Goal: Task Accomplishment & Management: Use online tool/utility

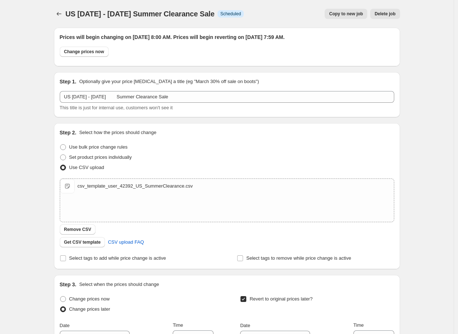
click at [25, 137] on div "US [DATE] - [DATE] Summer Clearance Sale. This page is ready US [DATE] - [DATE]…" at bounding box center [226, 259] width 453 height 518
drag, startPoint x: 9, startPoint y: 167, endPoint x: 1, endPoint y: 167, distance: 7.6
click at [9, 167] on div "US [DATE] - [DATE] Summer Clearance Sale. This page is ready US [DATE] - [DATE]…" at bounding box center [226, 259] width 453 height 518
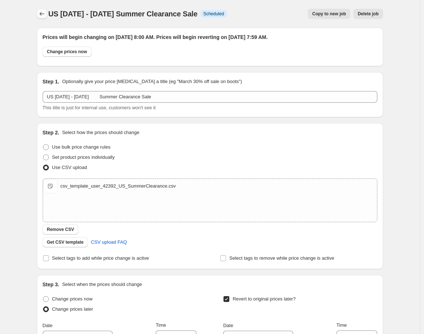
click at [42, 11] on icon "Price change jobs" at bounding box center [41, 13] width 7 height 7
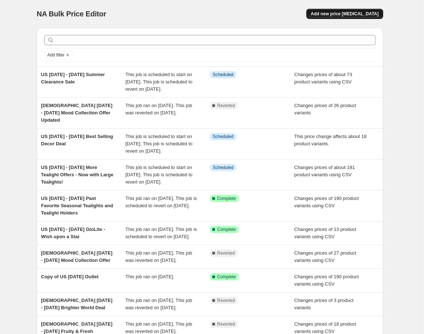
click at [348, 14] on span "Add new price [MEDICAL_DATA]" at bounding box center [344, 14] width 68 height 6
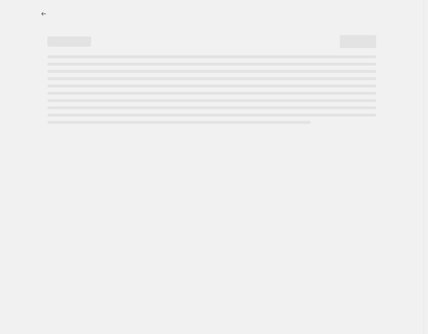
select select "percentage"
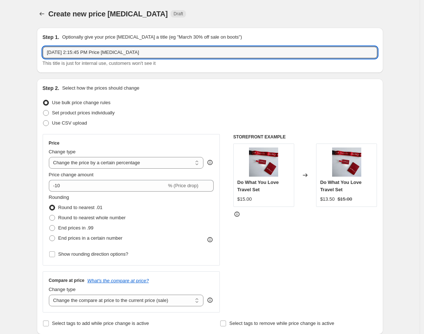
drag, startPoint x: 162, startPoint y: 52, endPoint x: 8, endPoint y: 39, distance: 154.6
paste input "[DATE] - [DATE] Flameless PartyLite Products Offer"
type input "US [DATE] - [DATE] Flameless PartyLite Products Offer"
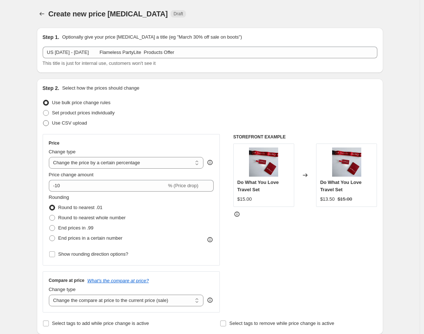
click at [68, 121] on span "Use CSV upload" at bounding box center [69, 122] width 35 height 5
click at [43, 121] on input "Use CSV upload" at bounding box center [43, 120] width 0 height 0
radio input "true"
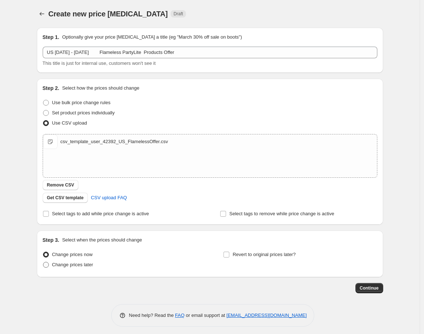
click at [75, 266] on span "Change prices later" at bounding box center [72, 264] width 41 height 5
click at [43, 262] on input "Change prices later" at bounding box center [43, 262] width 0 height 0
radio input "true"
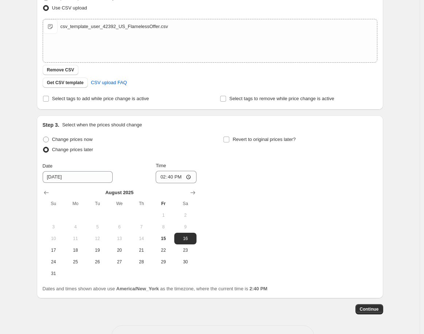
scroll to position [121, 0]
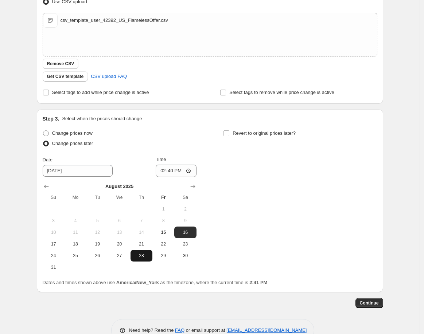
click at [136, 256] on span "28" at bounding box center [141, 256] width 16 height 6
type input "[DATE]"
click at [164, 171] on input "14:40" at bounding box center [175, 171] width 41 height 12
type input "08:00"
click at [228, 131] on input "Revert to original prices later?" at bounding box center [226, 133] width 6 height 6
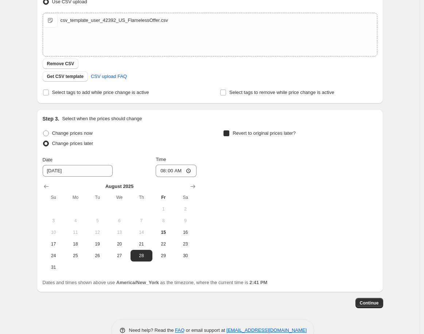
checkbox input "true"
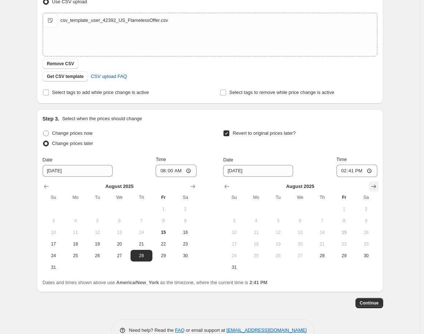
click at [373, 187] on icon "Show next month, September 2025" at bounding box center [373, 186] width 7 height 7
click at [259, 209] on span "1" at bounding box center [256, 209] width 16 height 6
type input "[DATE]"
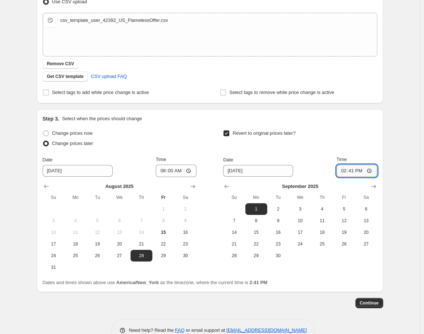
click at [343, 172] on input "14:41" at bounding box center [356, 171] width 41 height 12
click at [345, 171] on input "08:00" at bounding box center [356, 171] width 41 height 12
type input "07:59"
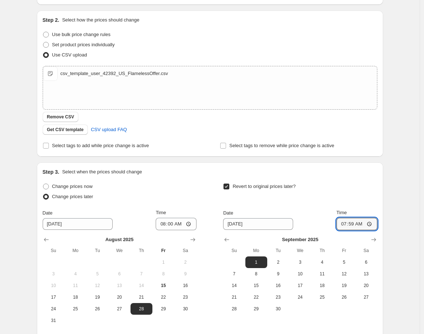
scroll to position [139, 0]
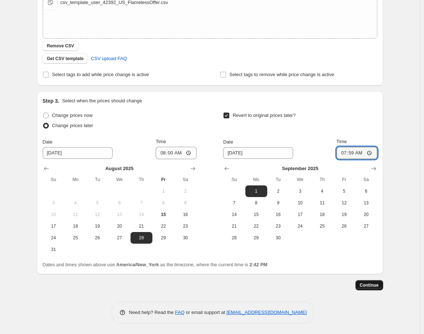
click at [362, 285] on span "Continue" at bounding box center [368, 285] width 19 height 6
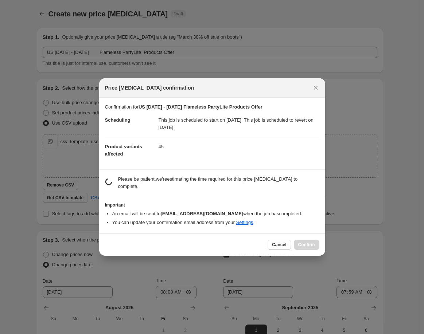
scroll to position [0, 0]
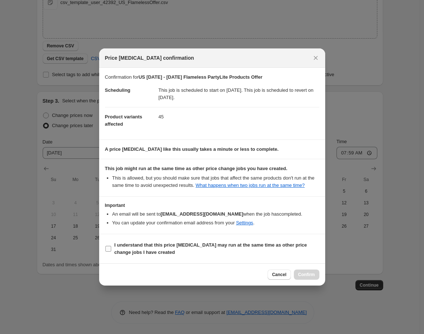
click at [187, 248] on b "I understand that this price [MEDICAL_DATA] may run at the same time as other p…" at bounding box center [210, 248] width 192 height 13
click at [111, 248] on input "I understand that this price [MEDICAL_DATA] may run at the same time as other p…" at bounding box center [108, 249] width 6 height 6
checkbox input "true"
click at [305, 279] on button "Confirm" at bounding box center [306, 274] width 25 height 10
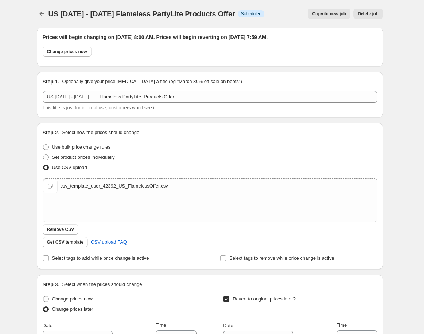
scroll to position [139, 0]
